Goal: Task Accomplishment & Management: Manage account settings

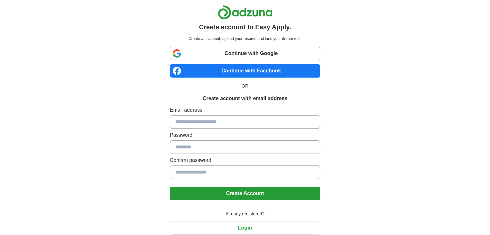
scroll to position [23, 0]
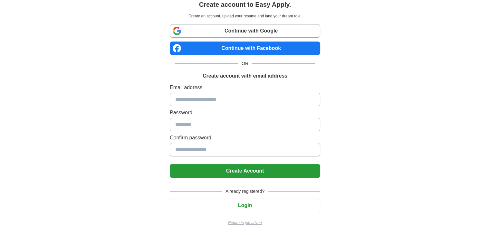
click at [244, 205] on button "Login" at bounding box center [245, 206] width 150 height 14
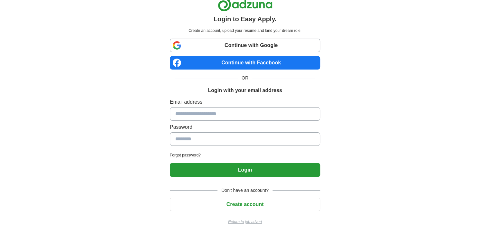
scroll to position [7, 0]
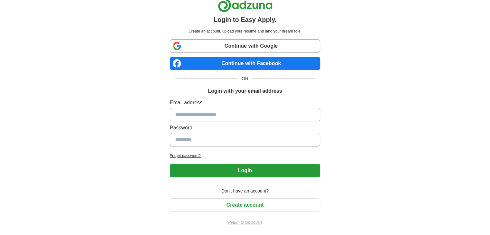
click at [196, 114] on input at bounding box center [245, 115] width 150 height 14
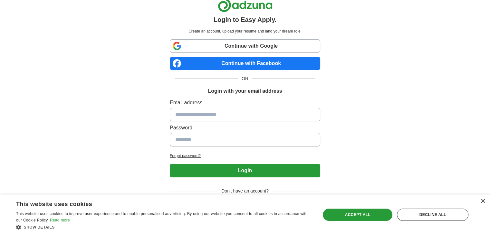
type input "**********"
click at [213, 139] on input at bounding box center [245, 140] width 150 height 14
click at [186, 153] on h2 "Forgot password?" at bounding box center [245, 156] width 150 height 6
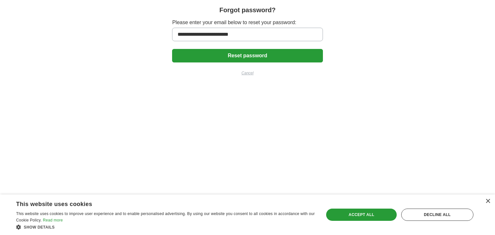
click at [233, 58] on button "Reset password" at bounding box center [247, 56] width 150 height 14
